Goal: Task Accomplishment & Management: Complete application form

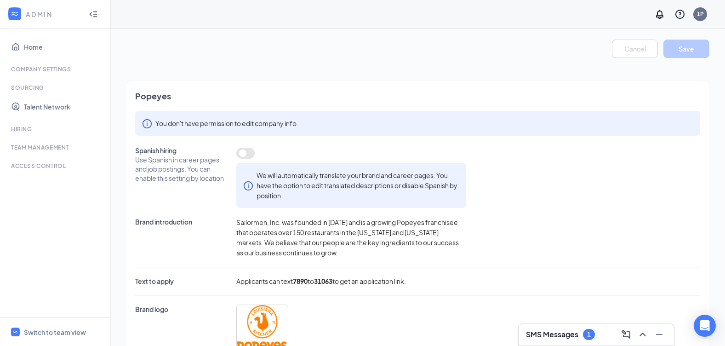
click at [544, 335] on h3 "SMS Messages" at bounding box center [552, 334] width 52 height 10
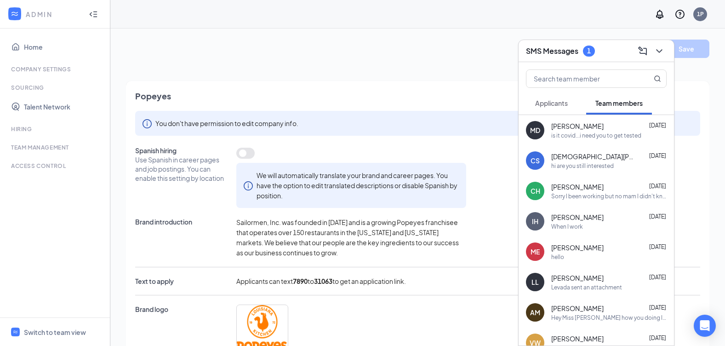
click at [574, 140] on div "MD [PERSON_NAME] [DATE] is it covid...i need you to get tested" at bounding box center [596, 130] width 155 height 30
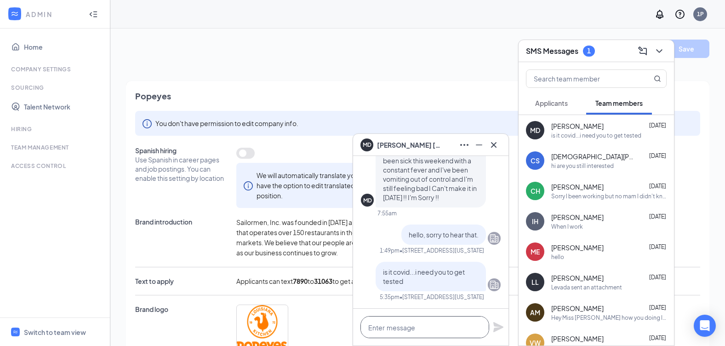
click at [422, 333] on textarea at bounding box center [425, 327] width 129 height 22
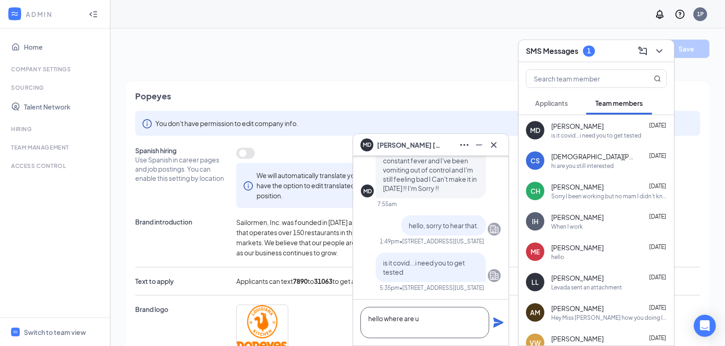
type textarea "hello where are u"
click at [492, 320] on div "hello where are u" at bounding box center [430, 322] width 155 height 46
click at [497, 323] on icon "Plane" at bounding box center [498, 322] width 10 height 10
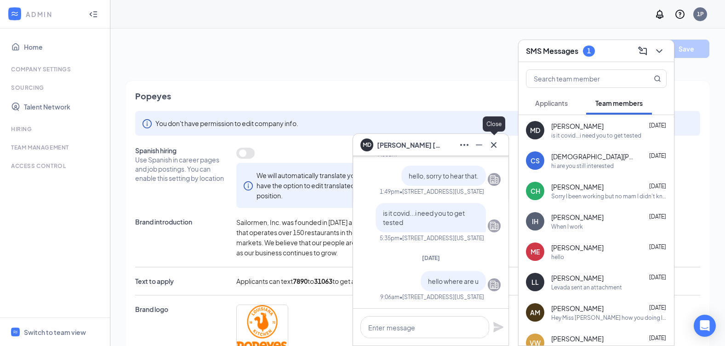
click at [497, 143] on icon "Cross" at bounding box center [493, 144] width 11 height 11
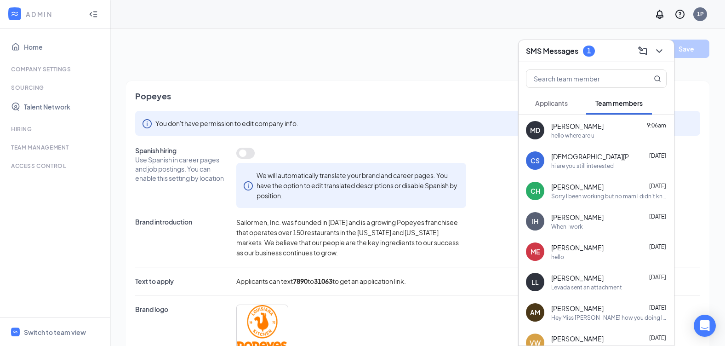
click at [378, 69] on form "Cancel Save Popeyes You don't have permission to edit company info. Spanish hir…" at bounding box center [418, 240] width 584 height 400
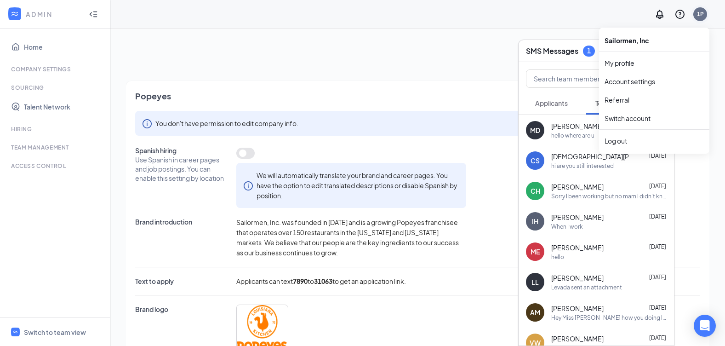
click at [700, 11] on div "1P" at bounding box center [700, 14] width 7 height 8
click at [618, 62] on link "My profile" at bounding box center [654, 62] width 99 height 9
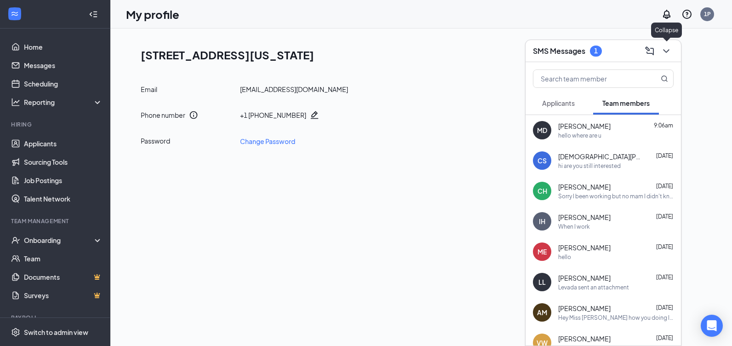
click at [667, 51] on icon "ChevronDown" at bounding box center [666, 51] width 6 height 4
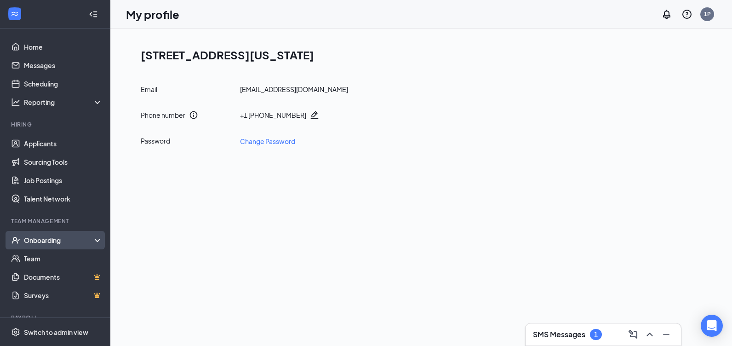
click at [51, 235] on div "Onboarding" at bounding box center [59, 239] width 71 height 9
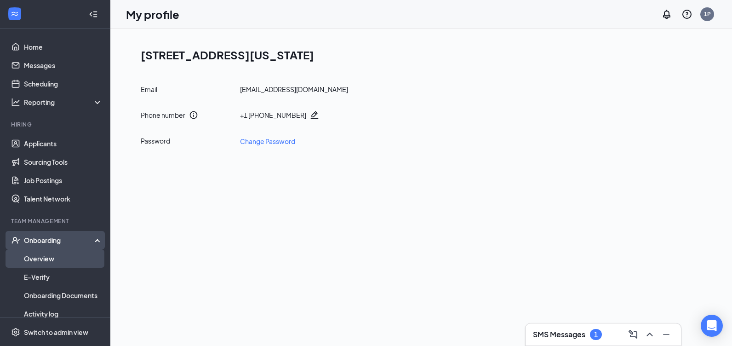
click at [48, 255] on link "Overview" at bounding box center [63, 258] width 79 height 18
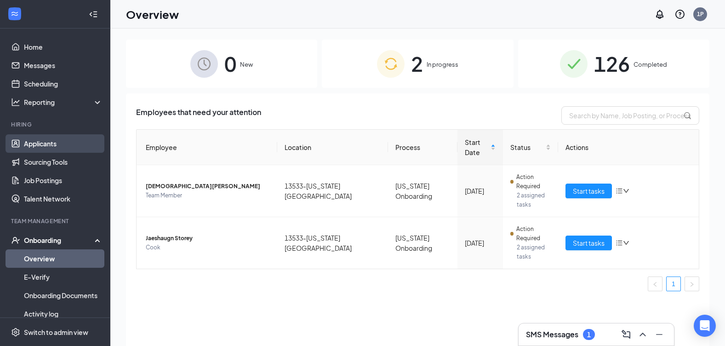
click at [46, 140] on link "Applicants" at bounding box center [63, 143] width 79 height 18
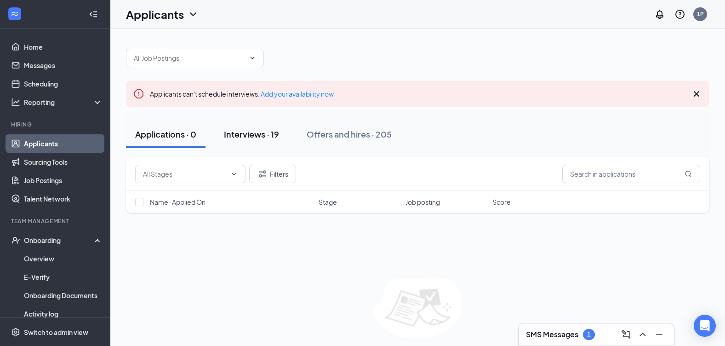
click at [249, 141] on button "Interviews · 19" at bounding box center [252, 134] width 74 height 28
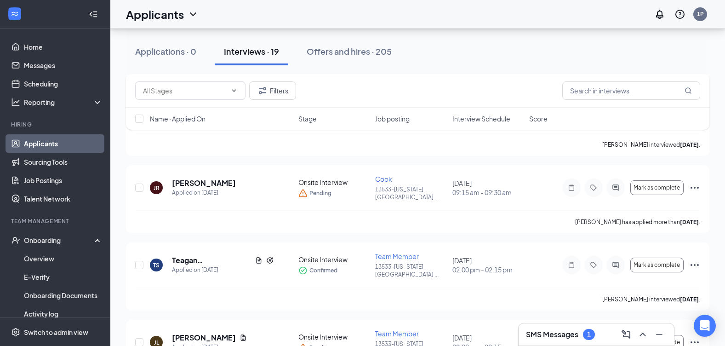
scroll to position [644, 0]
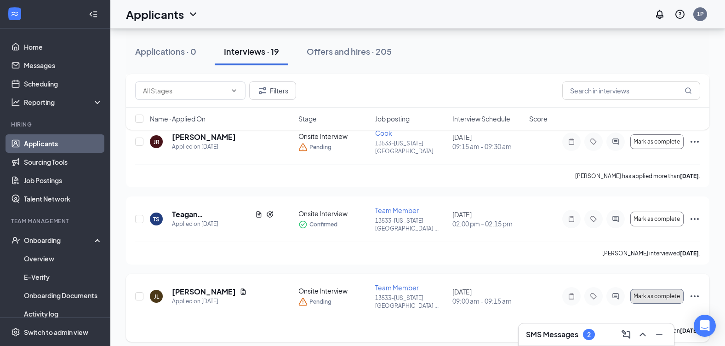
click at [666, 293] on span "Mark as complete" at bounding box center [657, 296] width 46 height 6
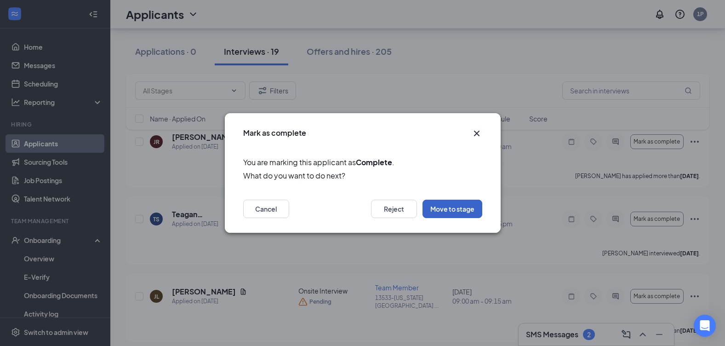
click at [450, 212] on button "Move to stage" at bounding box center [453, 209] width 60 height 18
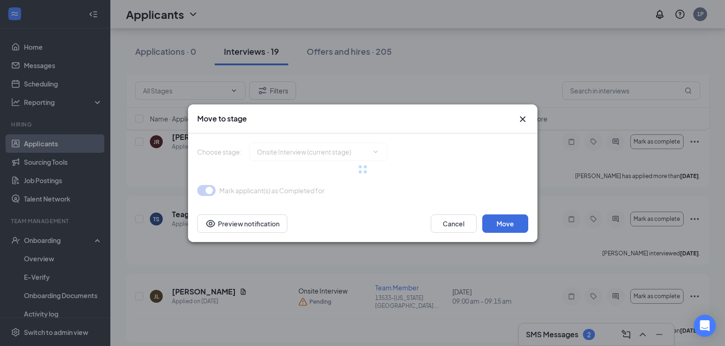
type input "Hiring Complete (final stage)"
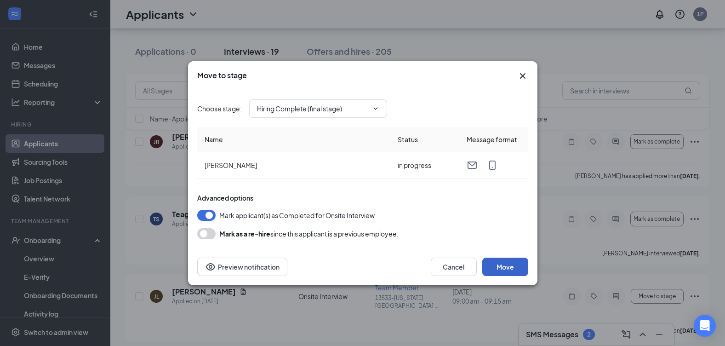
click at [504, 266] on button "Move" at bounding box center [505, 267] width 46 height 18
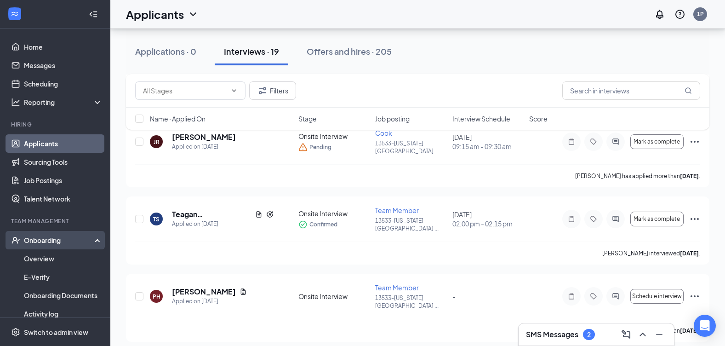
click at [53, 236] on div "Onboarding" at bounding box center [59, 239] width 71 height 9
click at [52, 259] on link "Overview" at bounding box center [63, 258] width 79 height 18
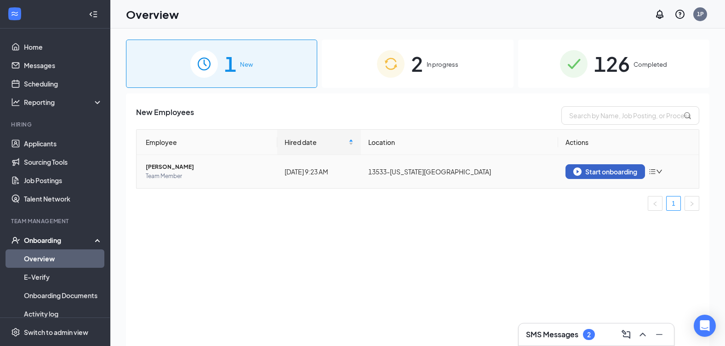
click at [609, 174] on div "Start onboarding" at bounding box center [605, 171] width 64 height 8
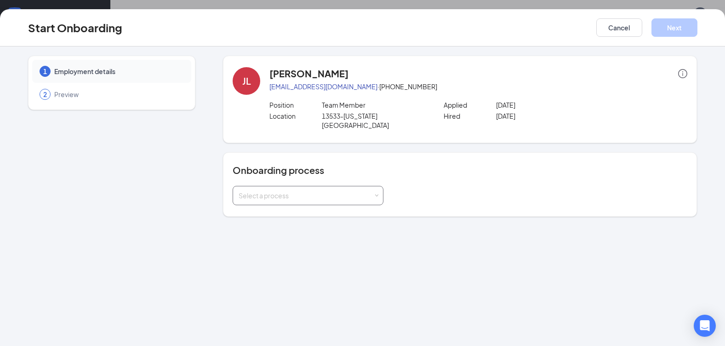
click at [378, 194] on span at bounding box center [377, 196] width 4 height 4
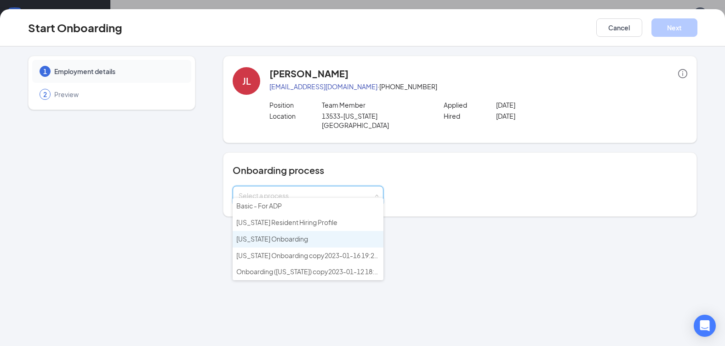
click at [307, 240] on li "[US_STATE] Onboarding" at bounding box center [308, 239] width 151 height 17
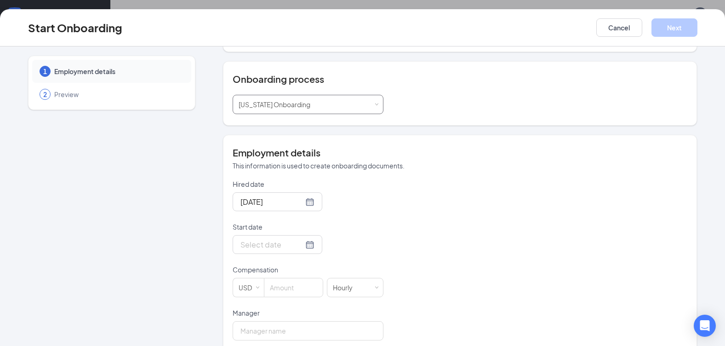
scroll to position [92, 0]
click at [298, 238] on div at bounding box center [277, 243] width 74 height 11
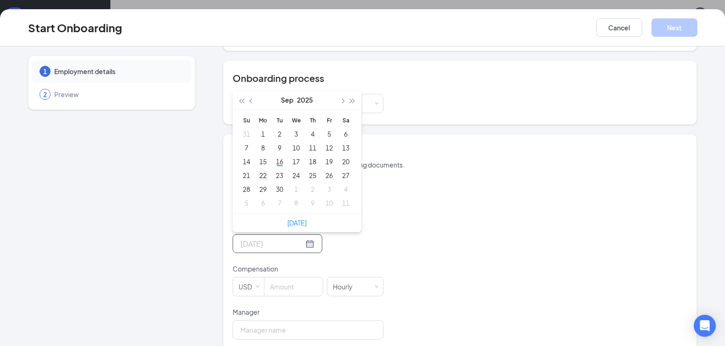
type input "[DATE]"
click at [259, 170] on div "22" at bounding box center [263, 175] width 11 height 11
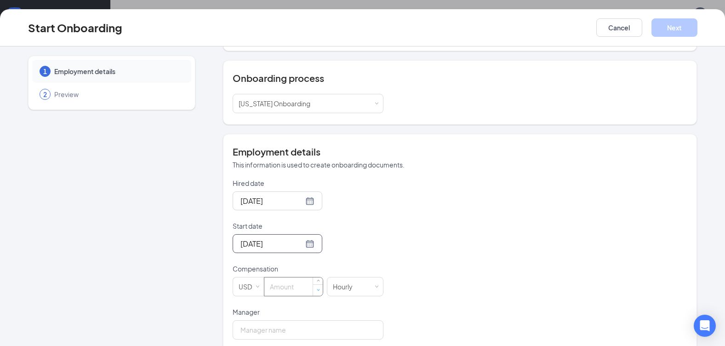
type input "0"
click at [313, 284] on span "Decrease Value" at bounding box center [318, 289] width 10 height 11
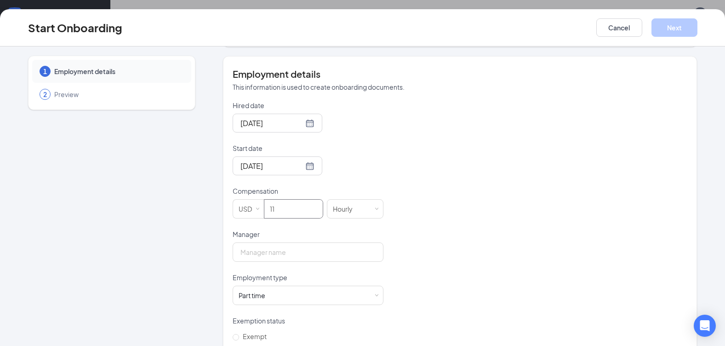
scroll to position [184, 0]
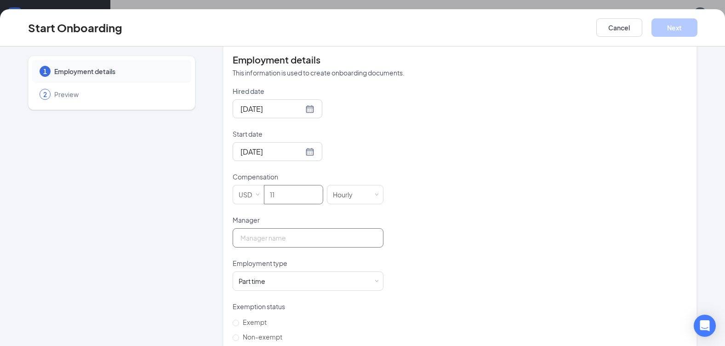
type input "11"
click at [273, 236] on input "Manager" at bounding box center [308, 237] width 151 height 19
type input "[PERSON_NAME]"
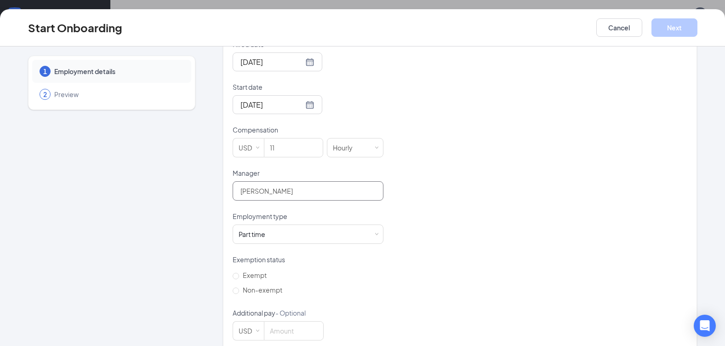
scroll to position [237, 0]
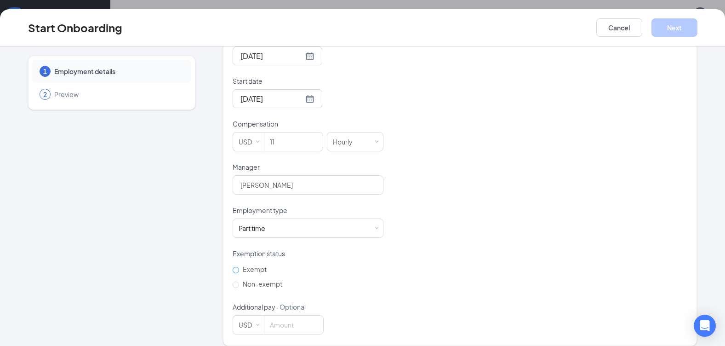
click at [233, 267] on input "Exempt" at bounding box center [236, 270] width 6 height 6
radio input "true"
click at [234, 279] on label "Non-exempt" at bounding box center [259, 283] width 53 height 15
click at [234, 281] on input "Non-exempt" at bounding box center [236, 284] width 6 height 6
radio input "true"
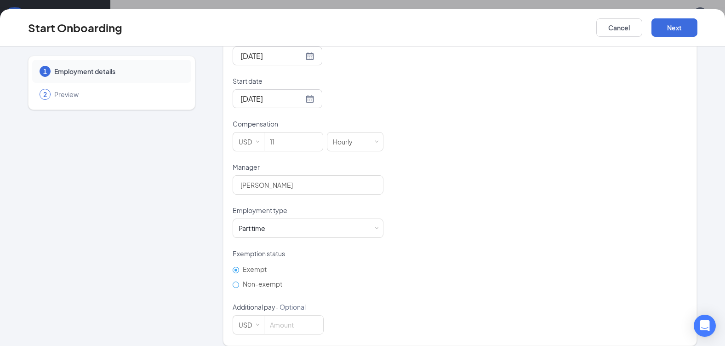
radio input "false"
click at [671, 27] on button "Next" at bounding box center [675, 27] width 46 height 18
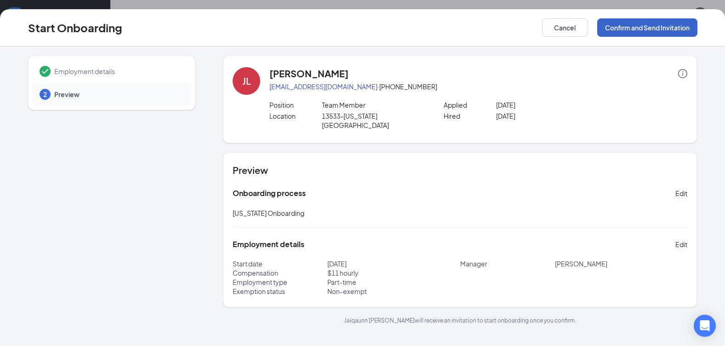
click at [669, 26] on button "Confirm and Send Invitation" at bounding box center [647, 27] width 100 height 18
